Goal: Task Accomplishment & Management: Manage account settings

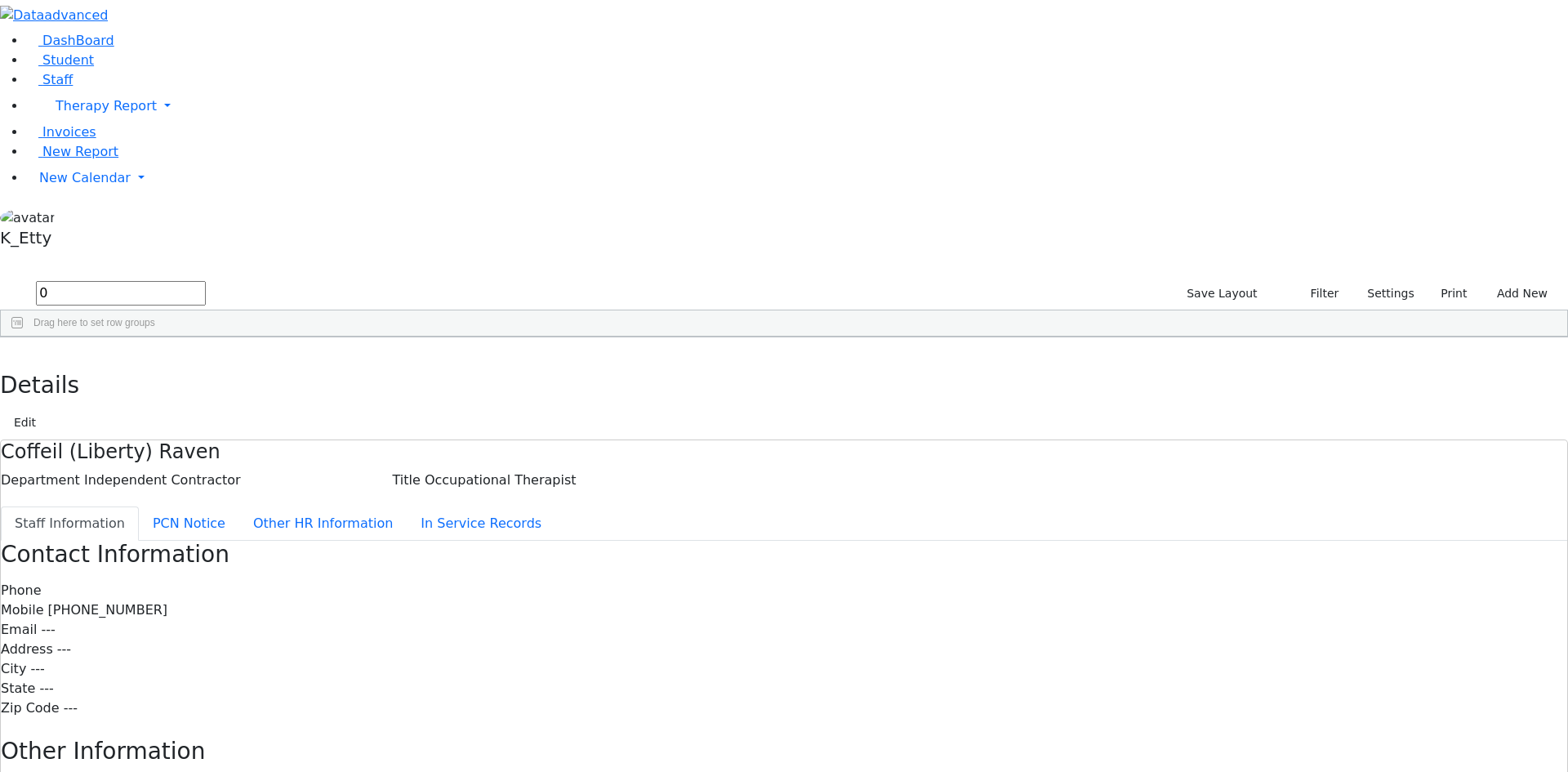
drag, startPoint x: 270, startPoint y: 66, endPoint x: -164, endPoint y: -62, distance: 452.5
click at [0, 0] on html "Print Schedule Options Show Birthday Show Time Interval Show School Grad Pdf" at bounding box center [784, 530] width 1568 height 1061
type input "[PERSON_NAME]"
click at [382, 478] on div "[MEDICAL_DATA]" at bounding box center [333, 489] width 97 height 23
click at [382, 478] on div "Speech Therapist" at bounding box center [333, 489] width 97 height 23
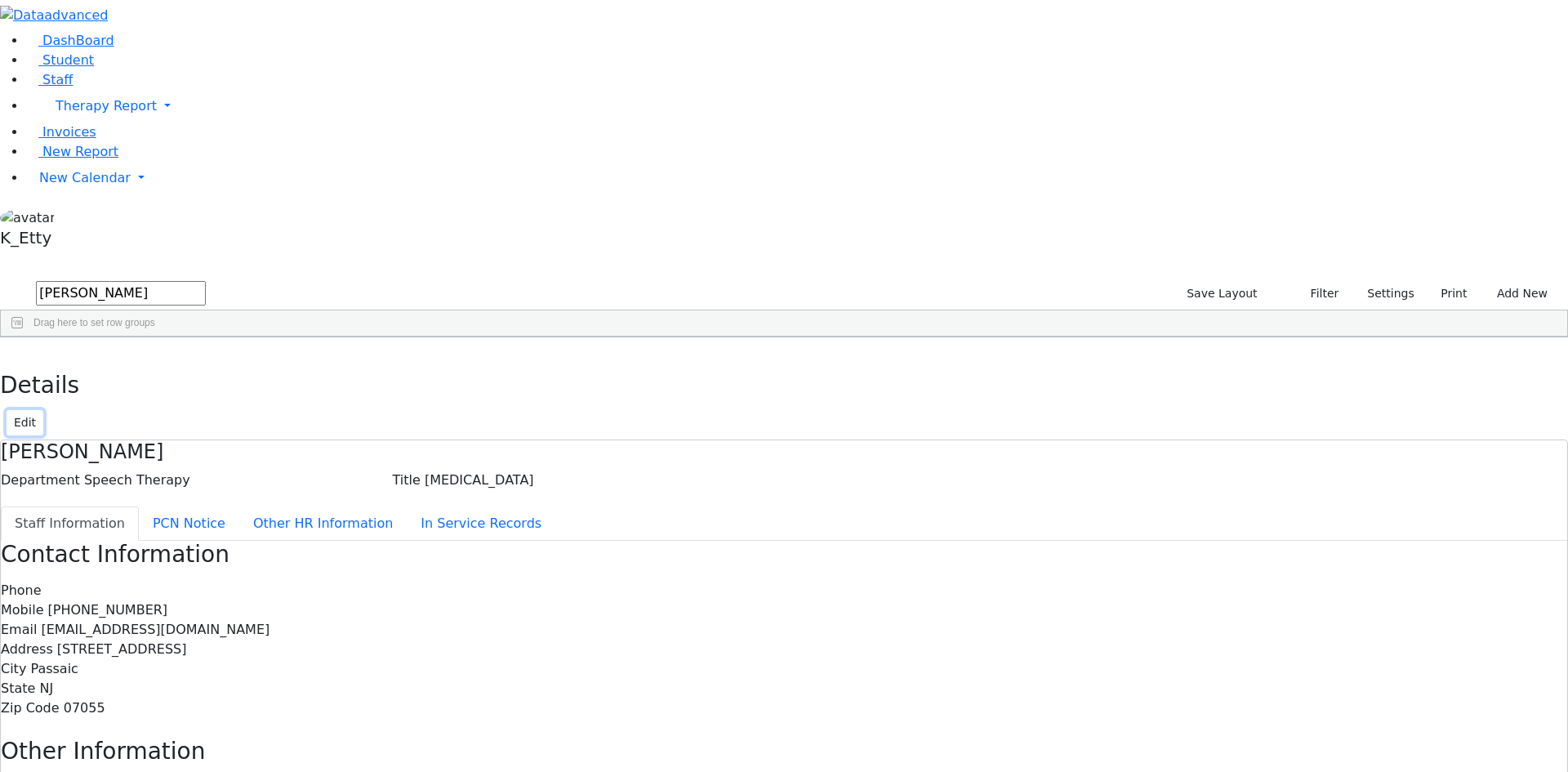
click at [44, 410] on button "Edit" at bounding box center [25, 423] width 37 height 26
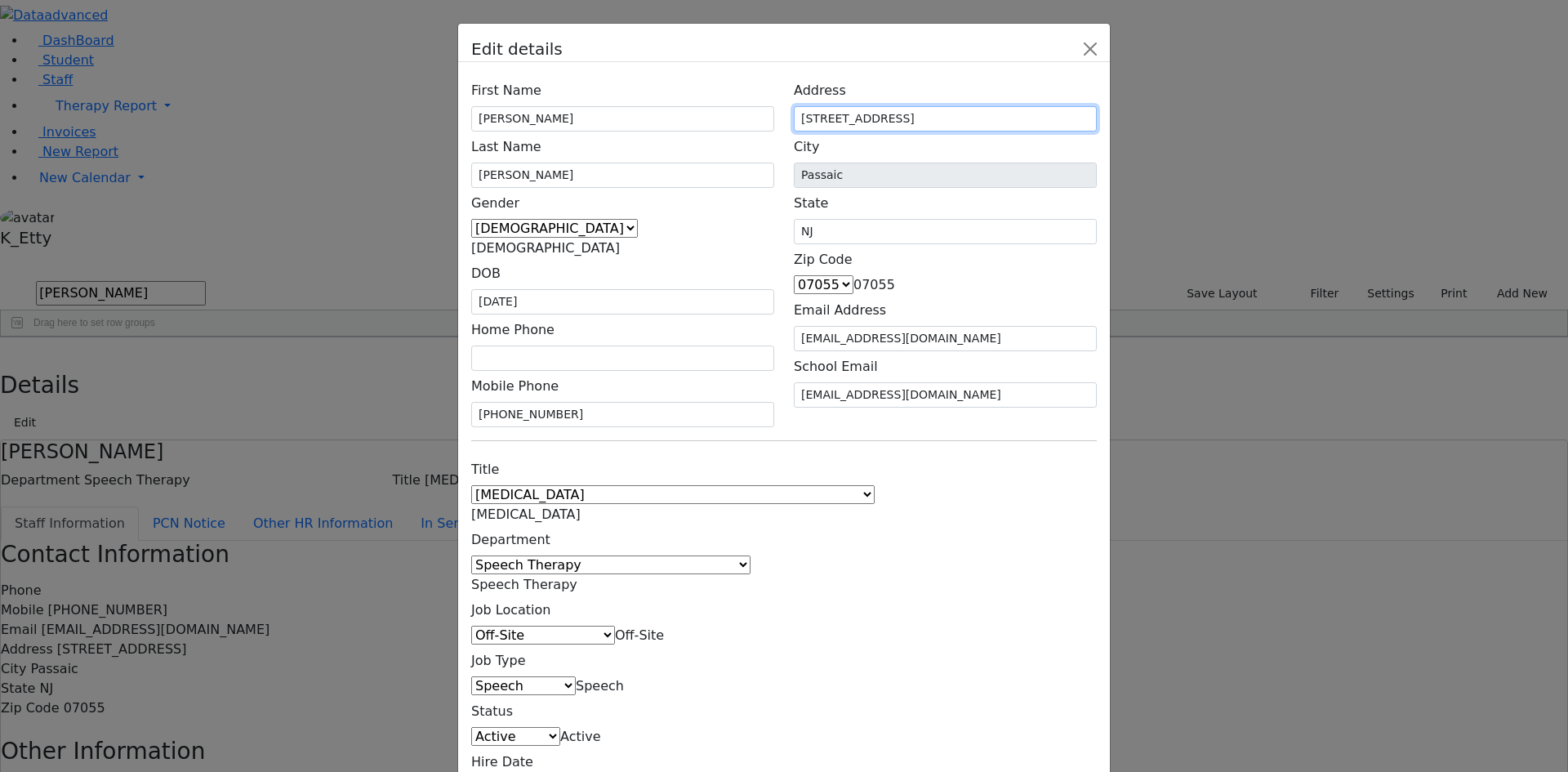
drag, startPoint x: 1049, startPoint y: 198, endPoint x: 741, endPoint y: 198, distance: 308.0
click at [741, 198] on div "First Name Zev Last Name Rosenberg Gender Male Female Male DOB 05/16/1995 Home …" at bounding box center [784, 251] width 645 height 352
type input "49 Katherine Ave"
drag, startPoint x: 990, startPoint y: 531, endPoint x: 980, endPoint y: 470, distance: 61.8
click at [990, 530] on div "Title 1:1 Aide Administrator Assistant Principal BCBA Community Liaison Coordin…" at bounding box center [784, 628] width 645 height 348
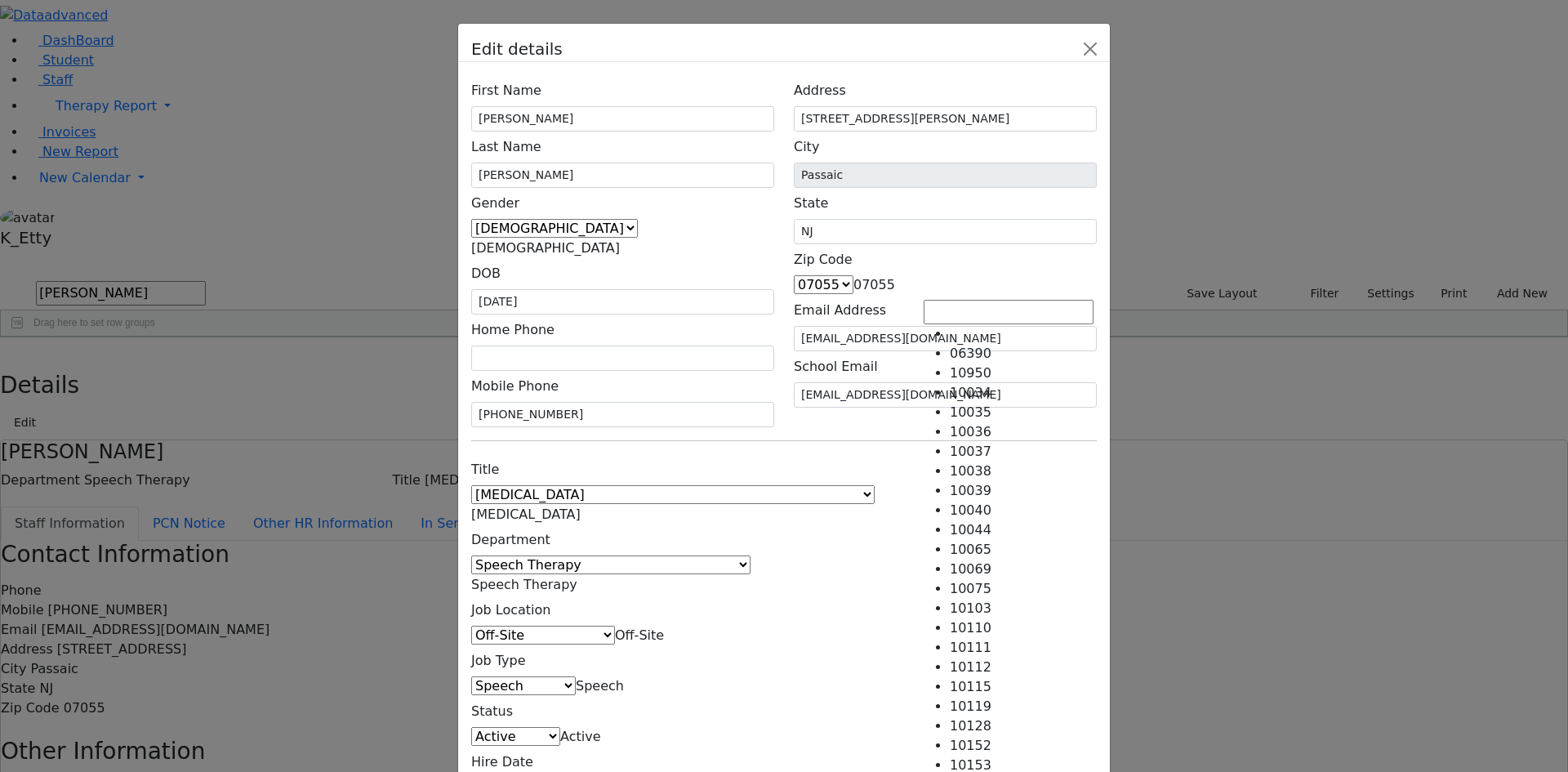
click at [895, 292] on span "07055" at bounding box center [874, 285] width 42 height 15
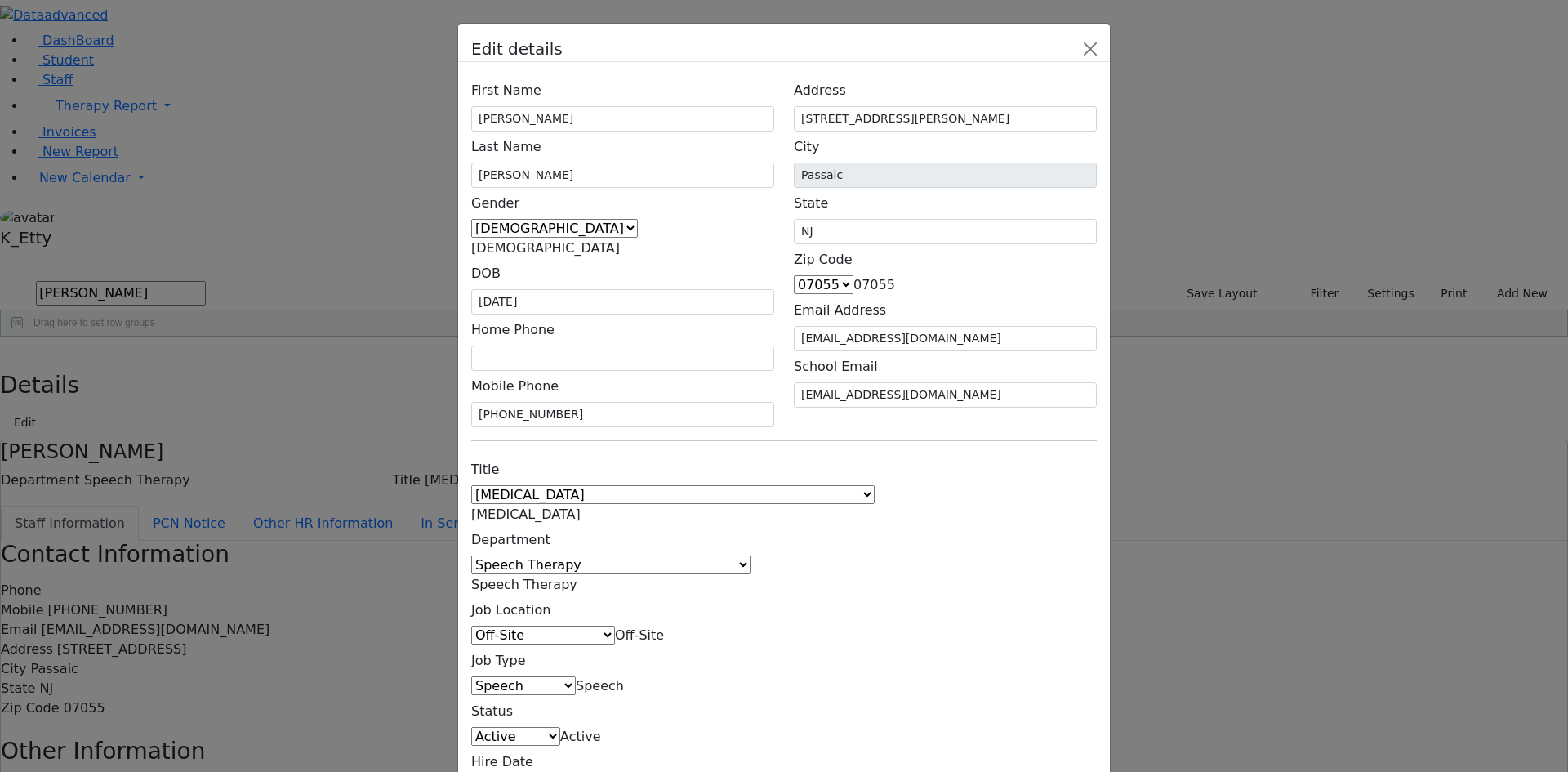
click at [895, 285] on span "07055" at bounding box center [874, 285] width 42 height 15
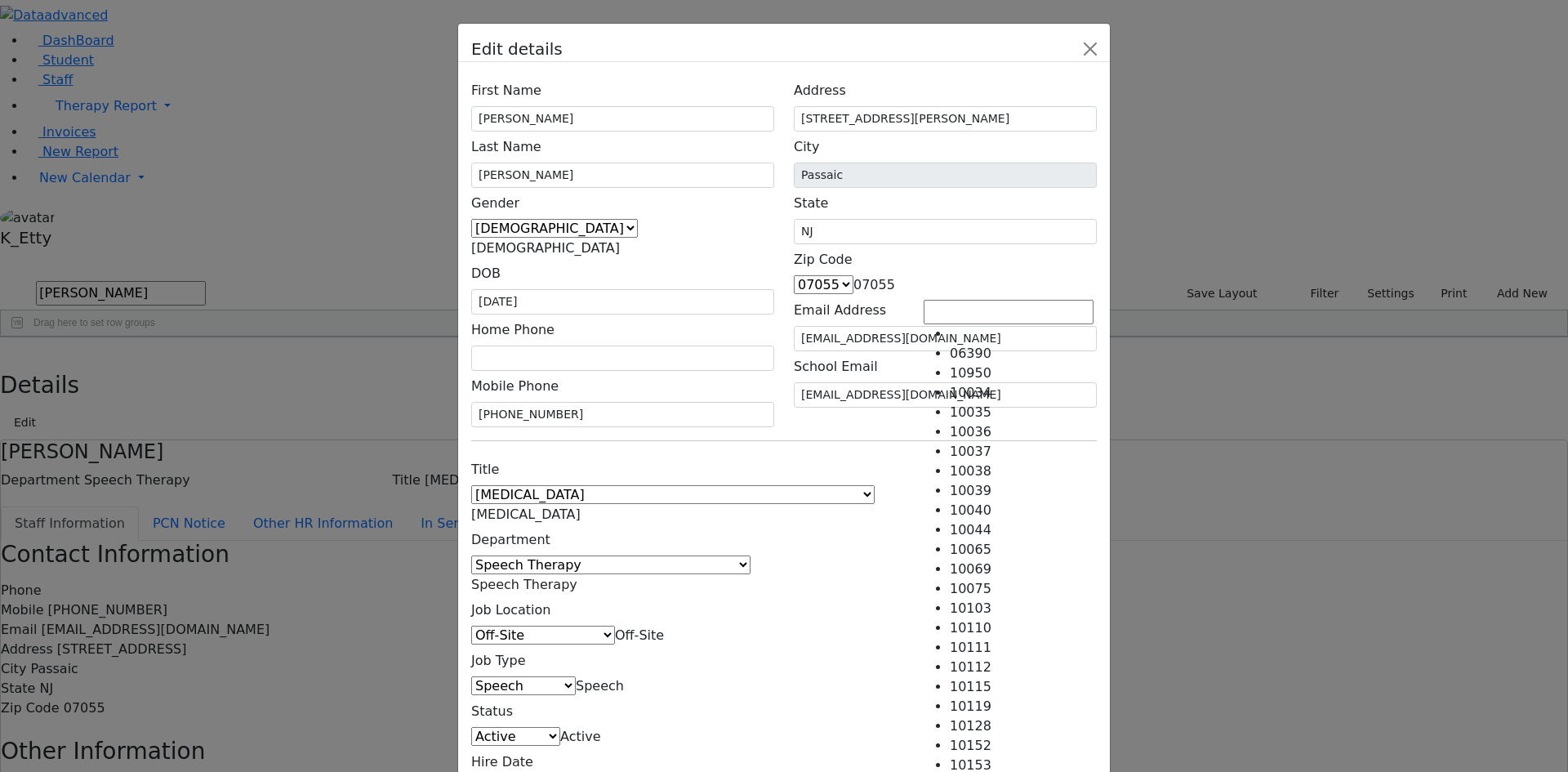
click at [895, 285] on span "07055" at bounding box center [874, 285] width 42 height 15
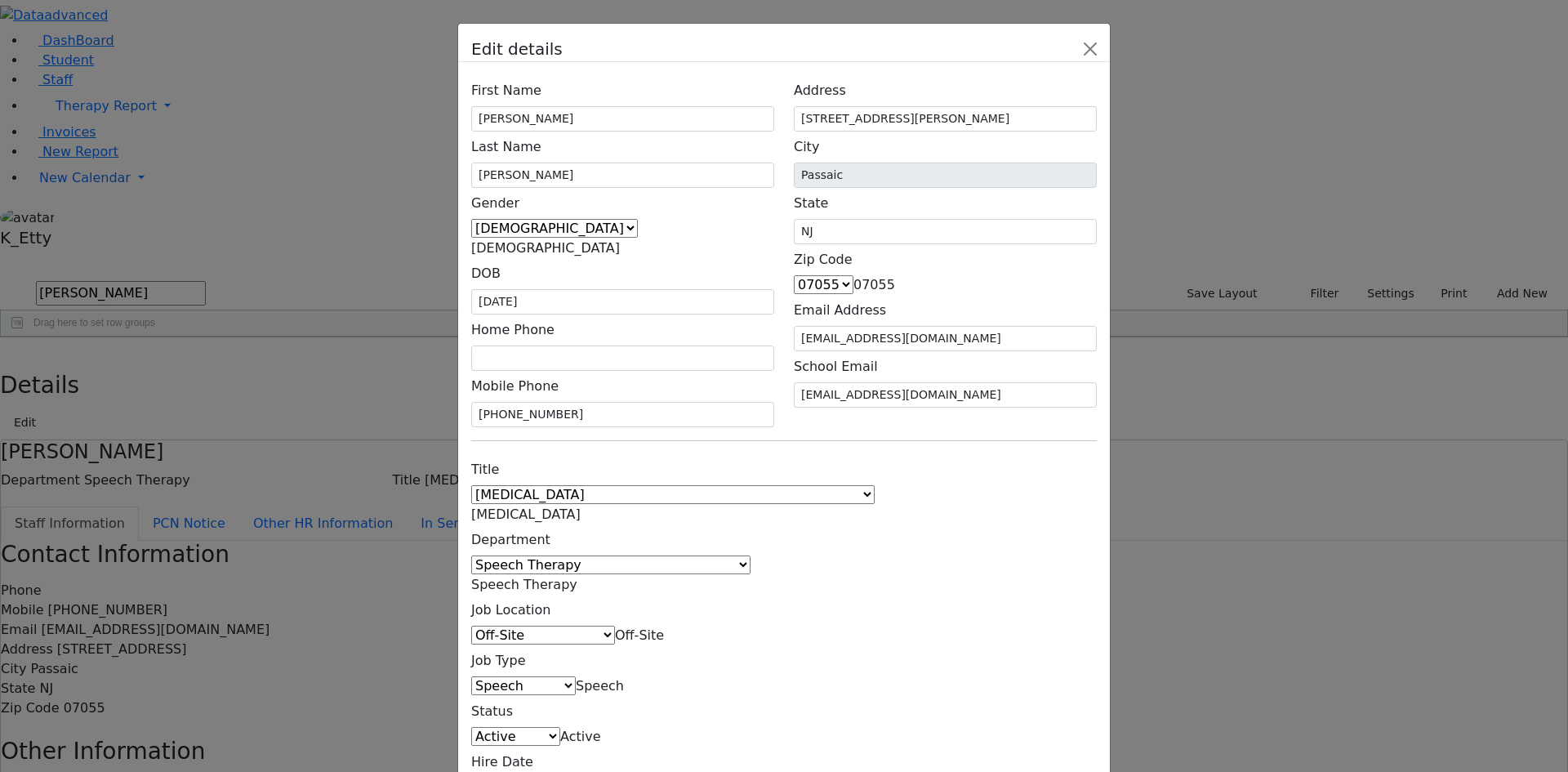
click at [895, 285] on span "07055" at bounding box center [874, 285] width 42 height 15
type input "07012"
click at [968, 329] on li "No results found" at bounding box center [1020, 334] width 143 height 20
click at [966, 307] on input "07012" at bounding box center [1008, 312] width 170 height 25
drag, startPoint x: 974, startPoint y: 315, endPoint x: 864, endPoint y: 299, distance: 111.2
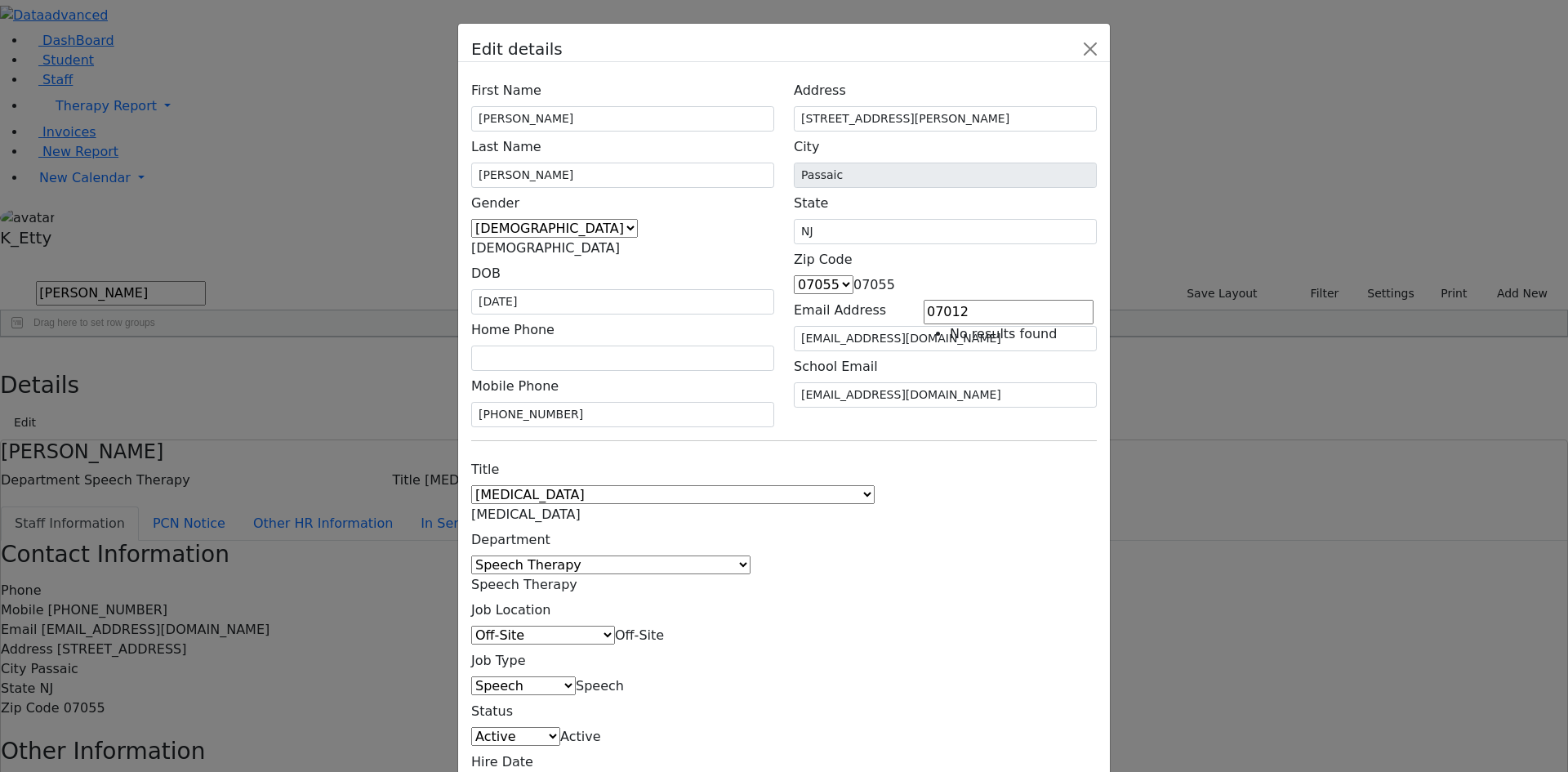
click at [864, 299] on div "Edit details First Name Zev Last Name Rosenberg Gender Male Female Male DOB 05/…" at bounding box center [784, 386] width 1568 height 772
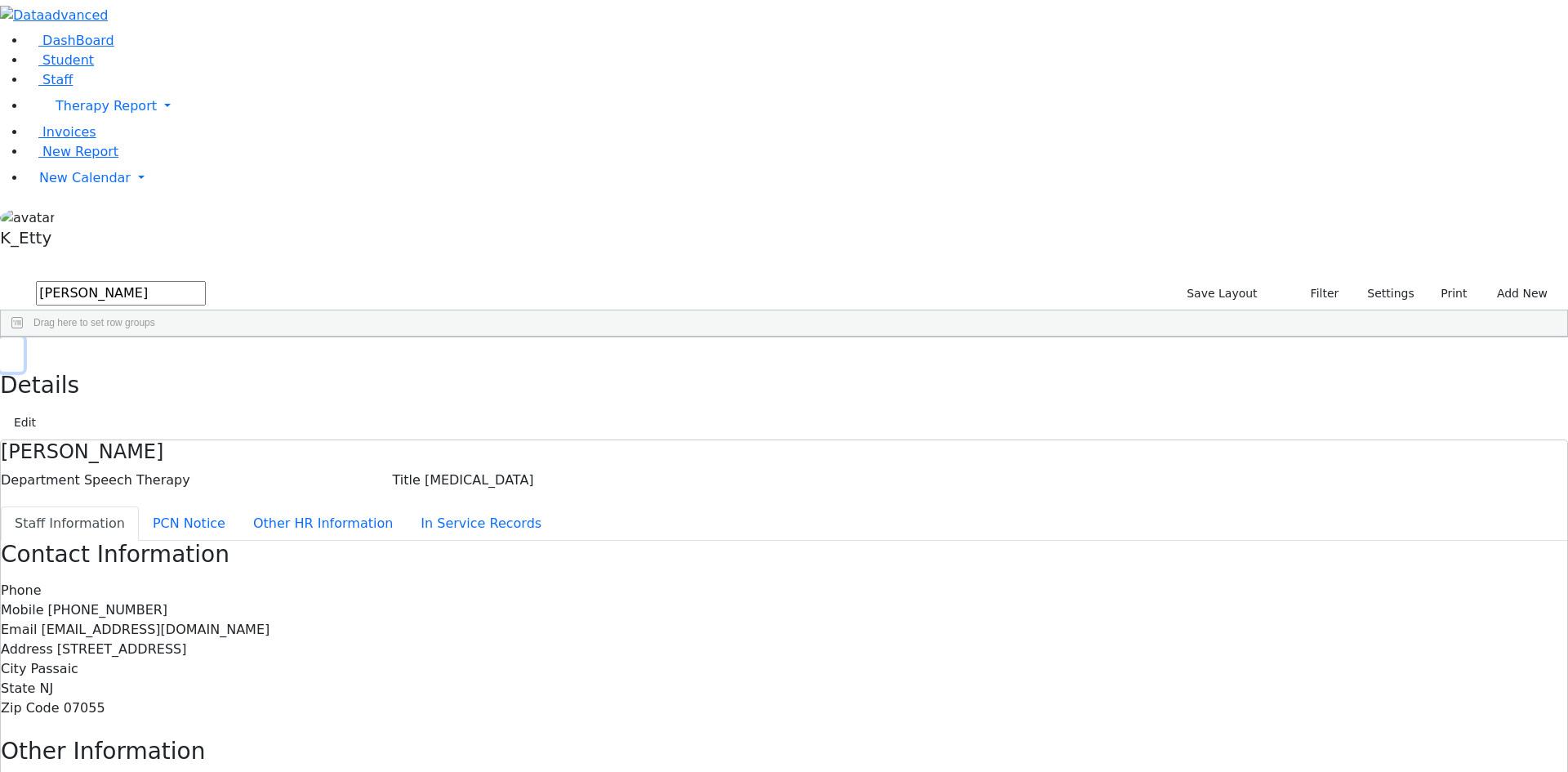
click at [24, 337] on button "button" at bounding box center [11, 354] width 24 height 34
click at [56, 67] on span "Student" at bounding box center [68, 60] width 51 height 15
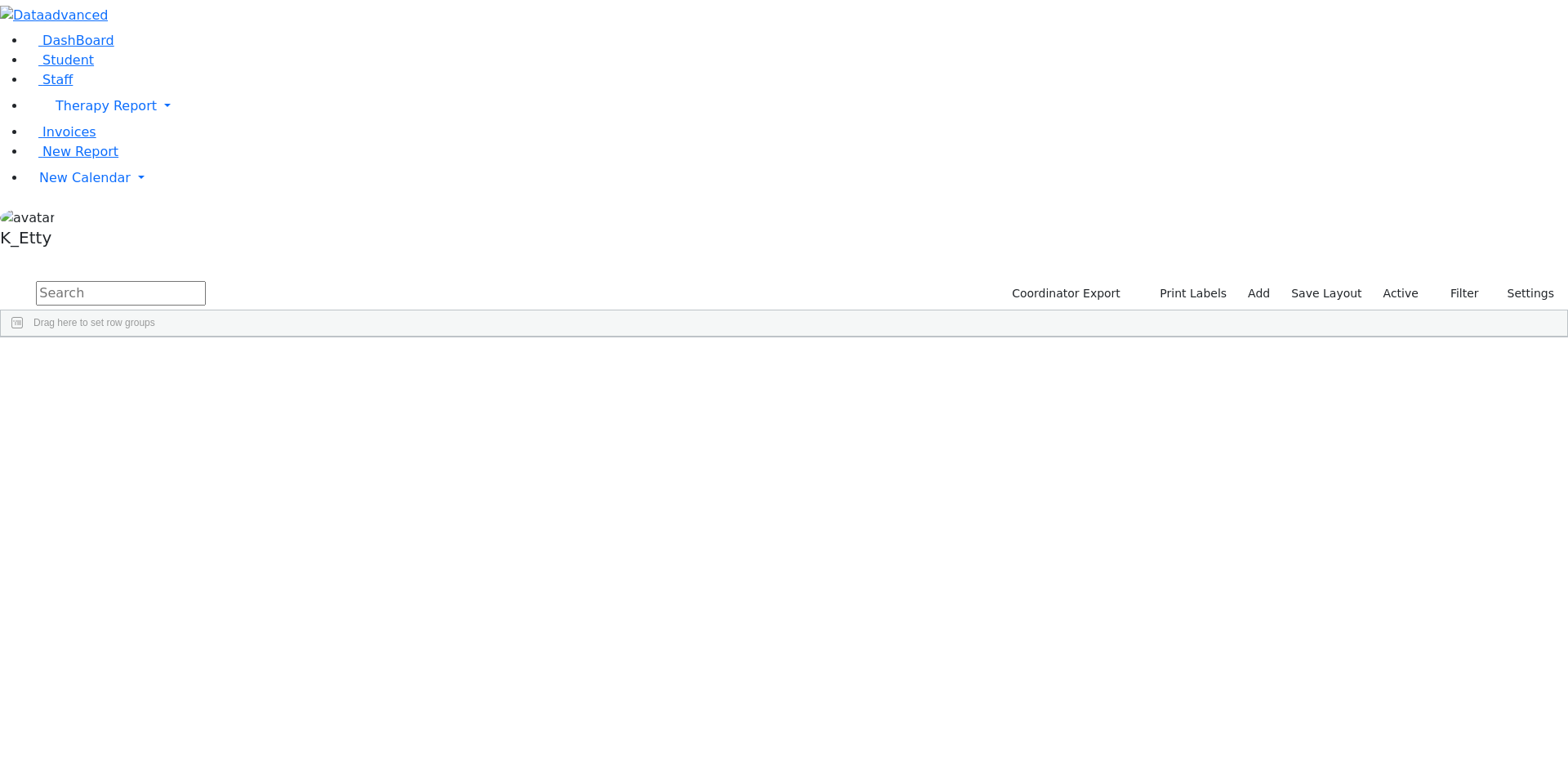
click at [414, 478] on div "[DATE]" at bounding box center [363, 489] width 103 height 23
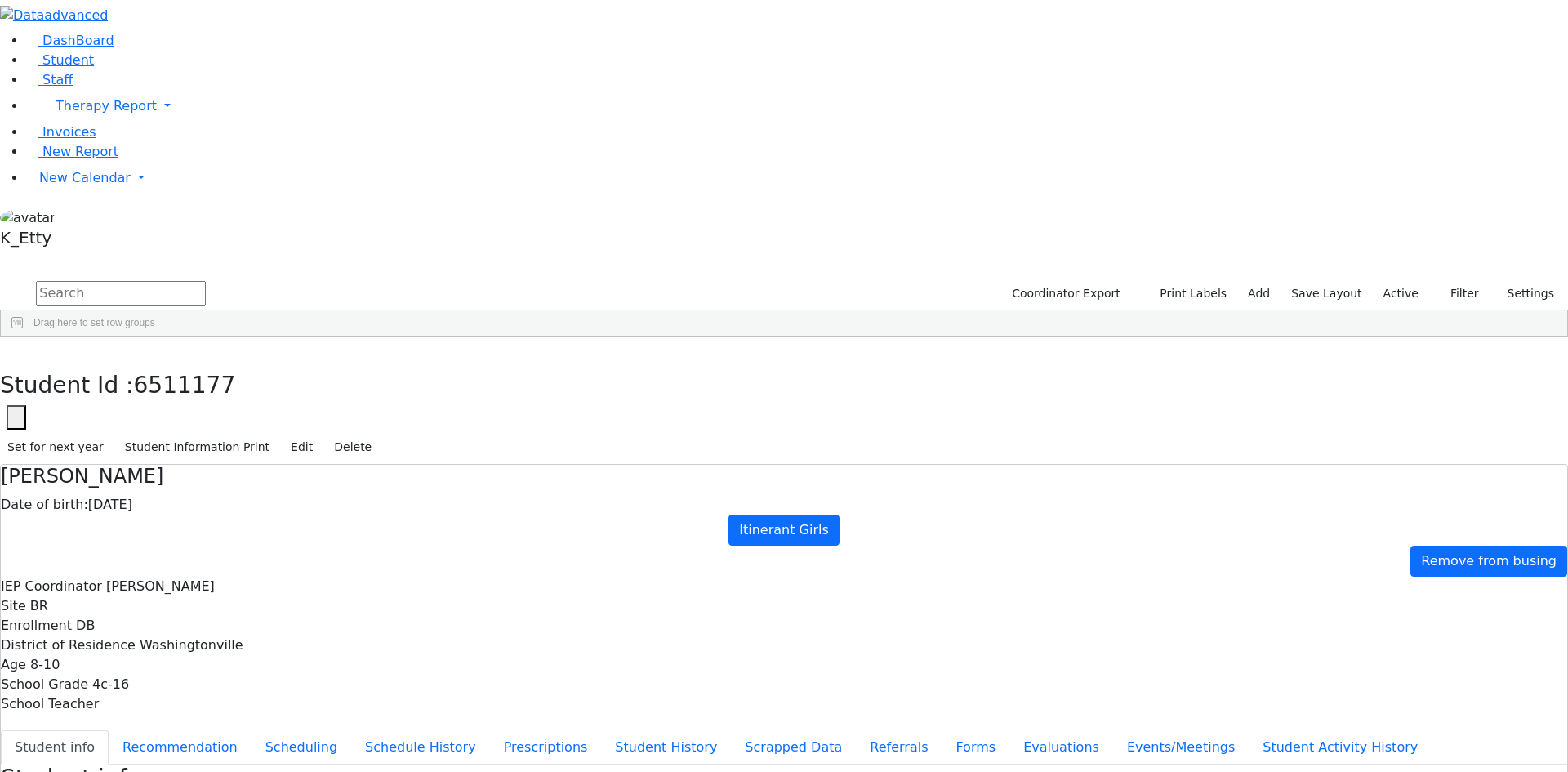
scroll to position [3, 0]
click at [942, 730] on button "Forms" at bounding box center [975, 747] width 67 height 34
type input "[PERSON_NAME]"
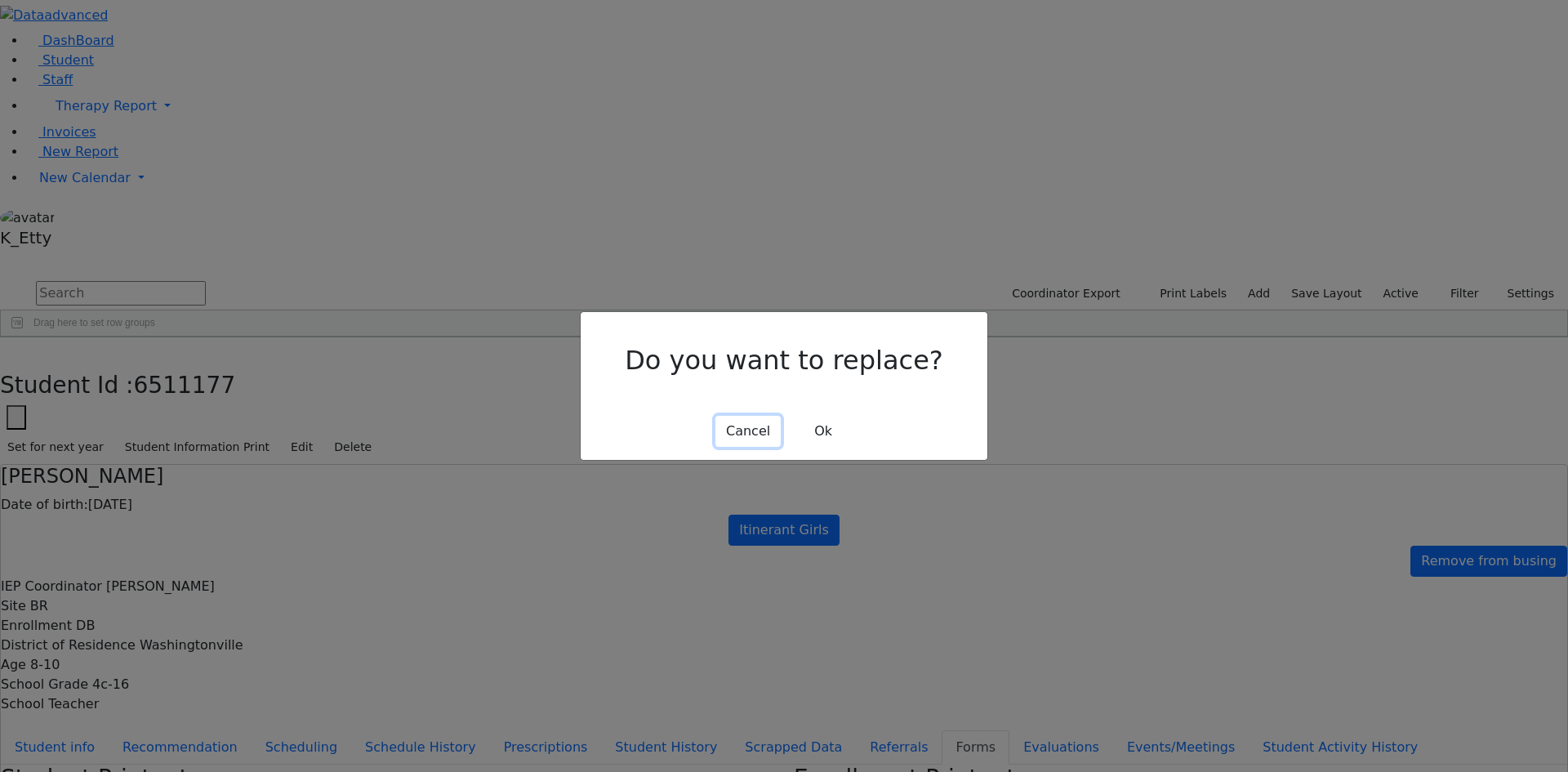
click at [764, 427] on button "Cancel" at bounding box center [748, 431] width 65 height 31
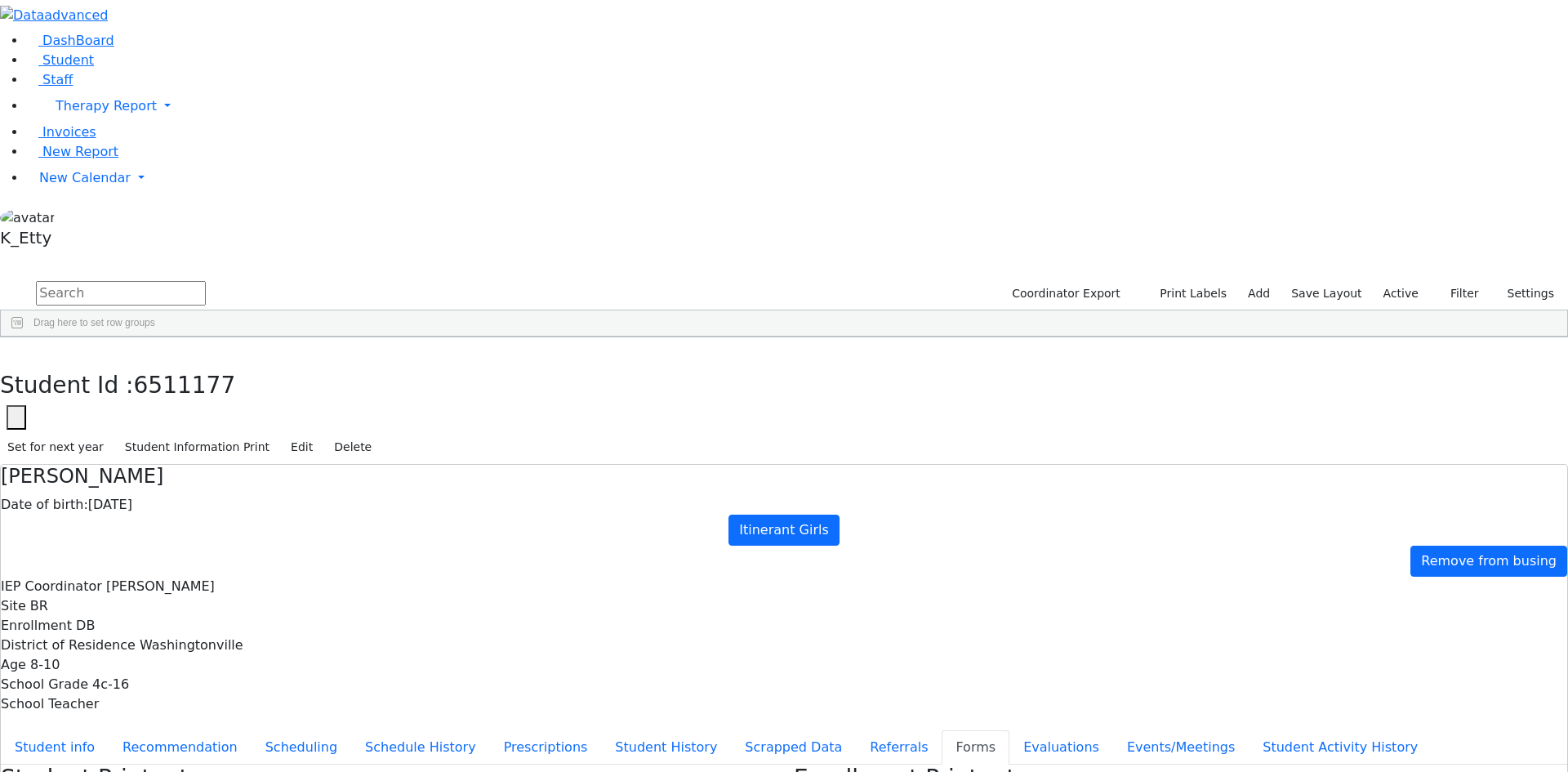
click at [1312, 764] on h3 "Enrollment Printout" at bounding box center [1180, 778] width 774 height 28
